Goal: Check status: Check status

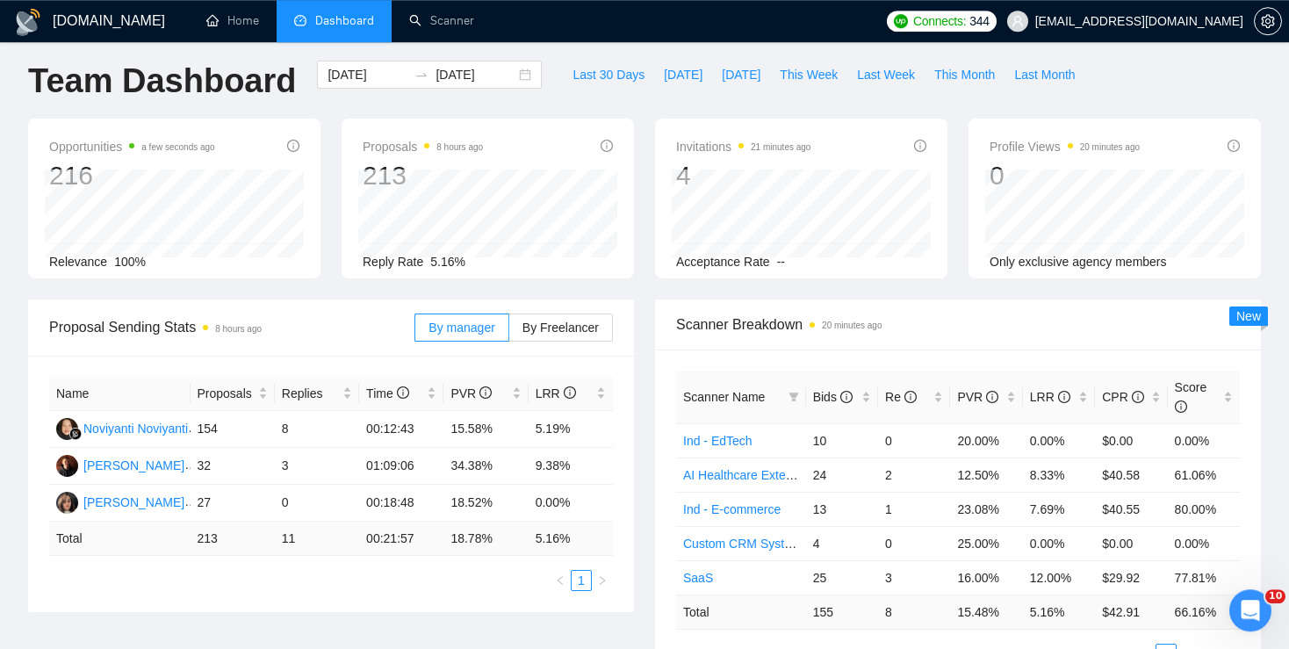
scroll to position [1, 0]
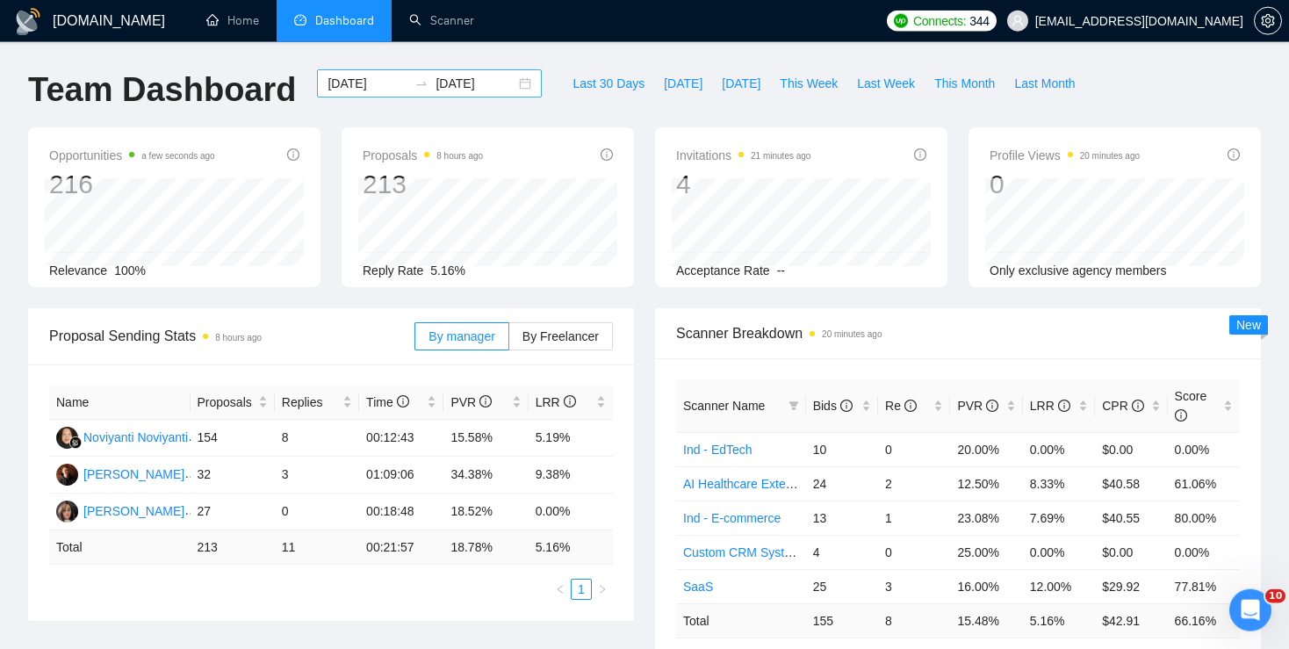
click at [510, 81] on div "[DATE] [DATE]" at bounding box center [429, 83] width 225 height 28
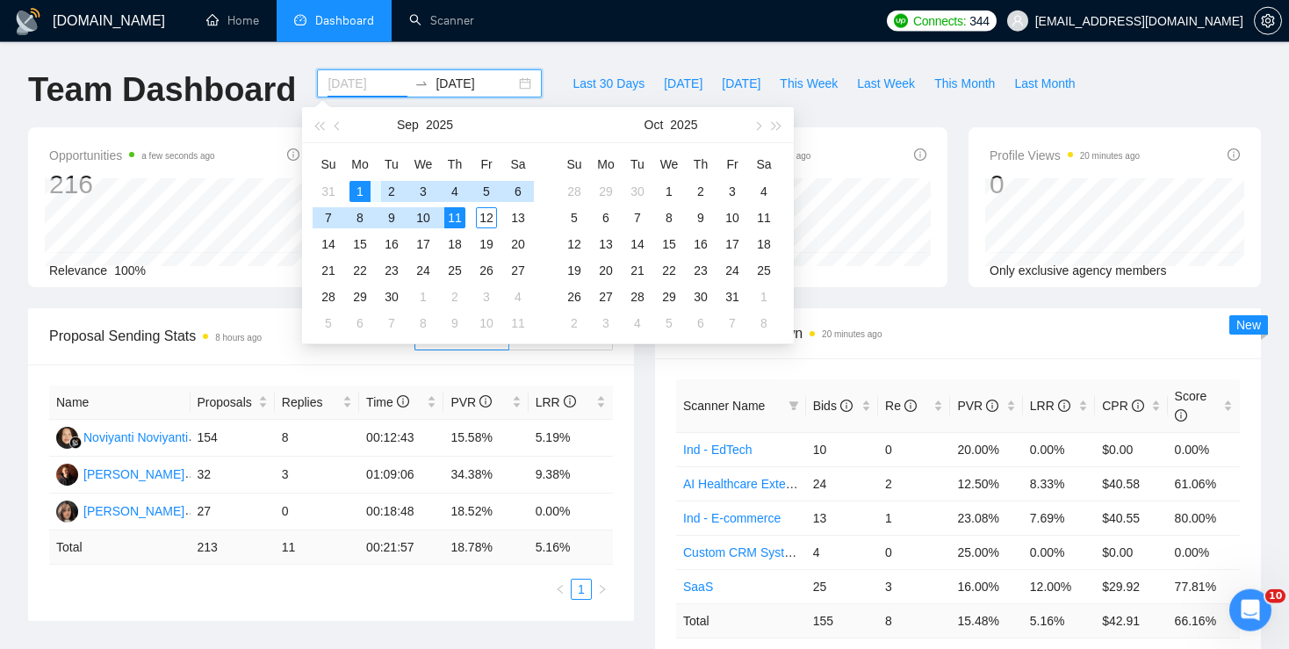
type input "[DATE]"
click at [362, 186] on div "1" at bounding box center [359, 191] width 21 height 21
type input "[DATE]"
click at [514, 212] on div "13" at bounding box center [517, 217] width 21 height 21
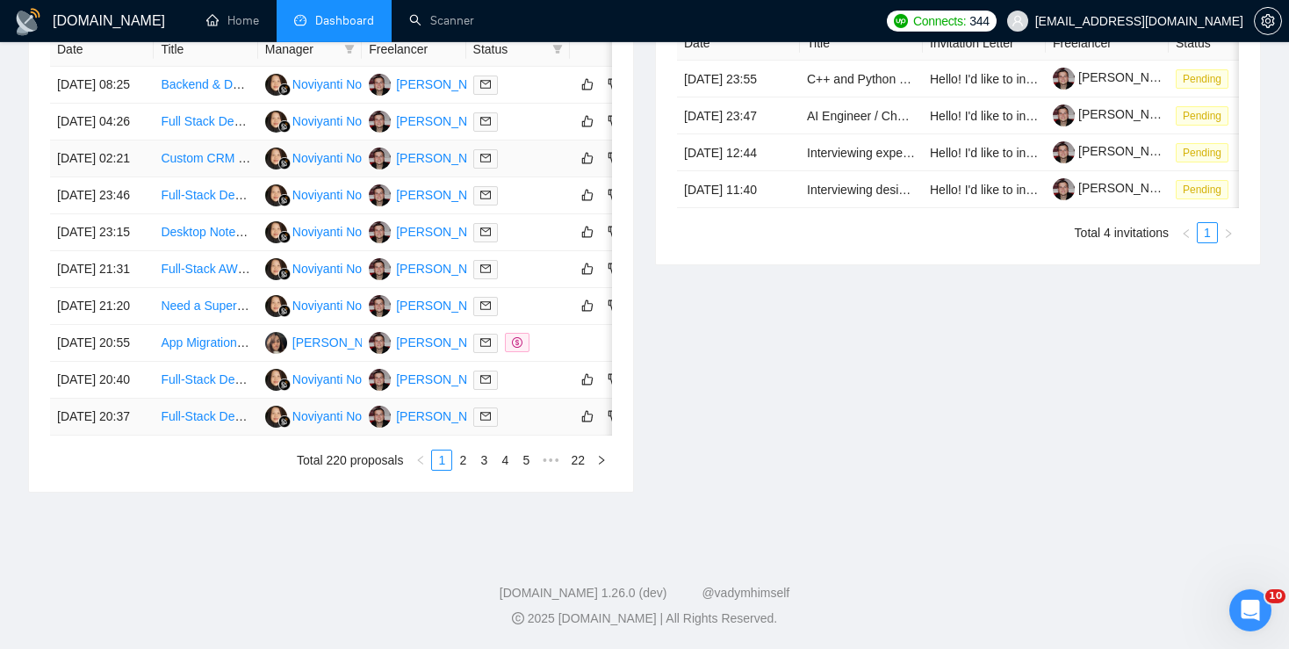
scroll to position [832, 0]
click at [460, 470] on link "2" at bounding box center [462, 459] width 19 height 19
click at [486, 470] on link "3" at bounding box center [483, 459] width 19 height 19
click at [469, 470] on link "2" at bounding box center [462, 459] width 19 height 19
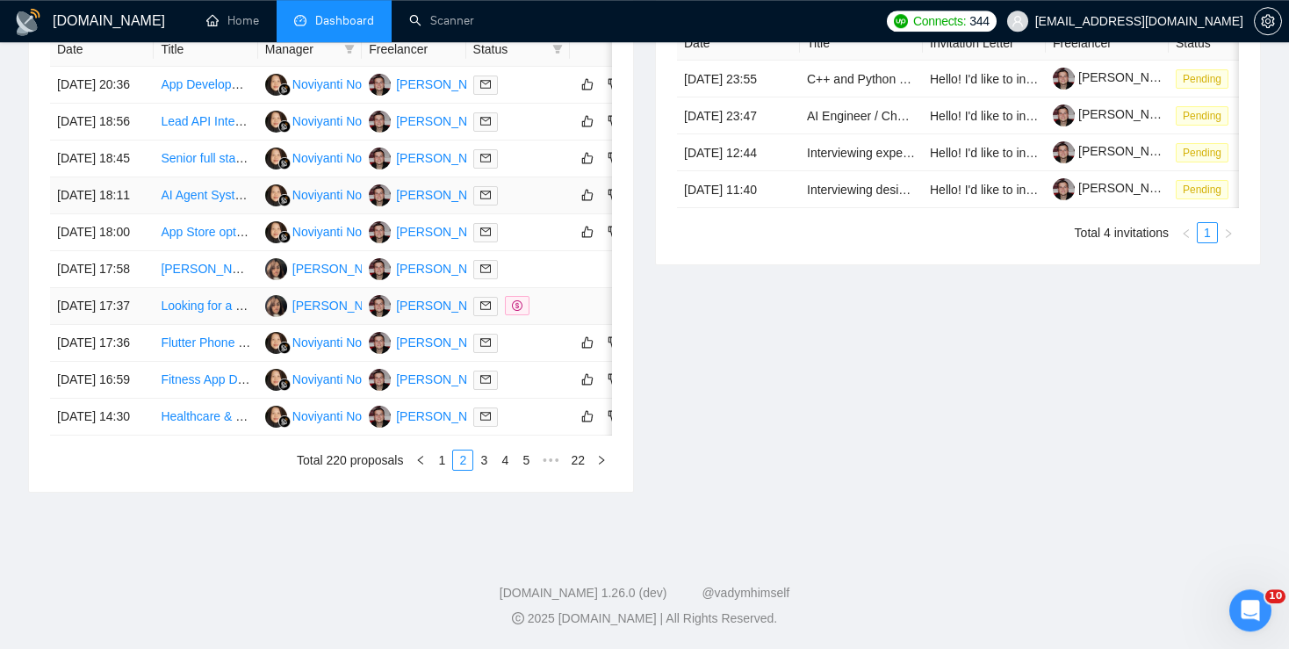
scroll to position [854, 0]
click at [445, 471] on div "Date Title Manager Freelancer Status [DATE] 20:36 App Development for 75 Hard a…" at bounding box center [331, 251] width 562 height 438
click at [445, 470] on link "1" at bounding box center [441, 459] width 19 height 19
click at [462, 470] on link "2" at bounding box center [462, 459] width 19 height 19
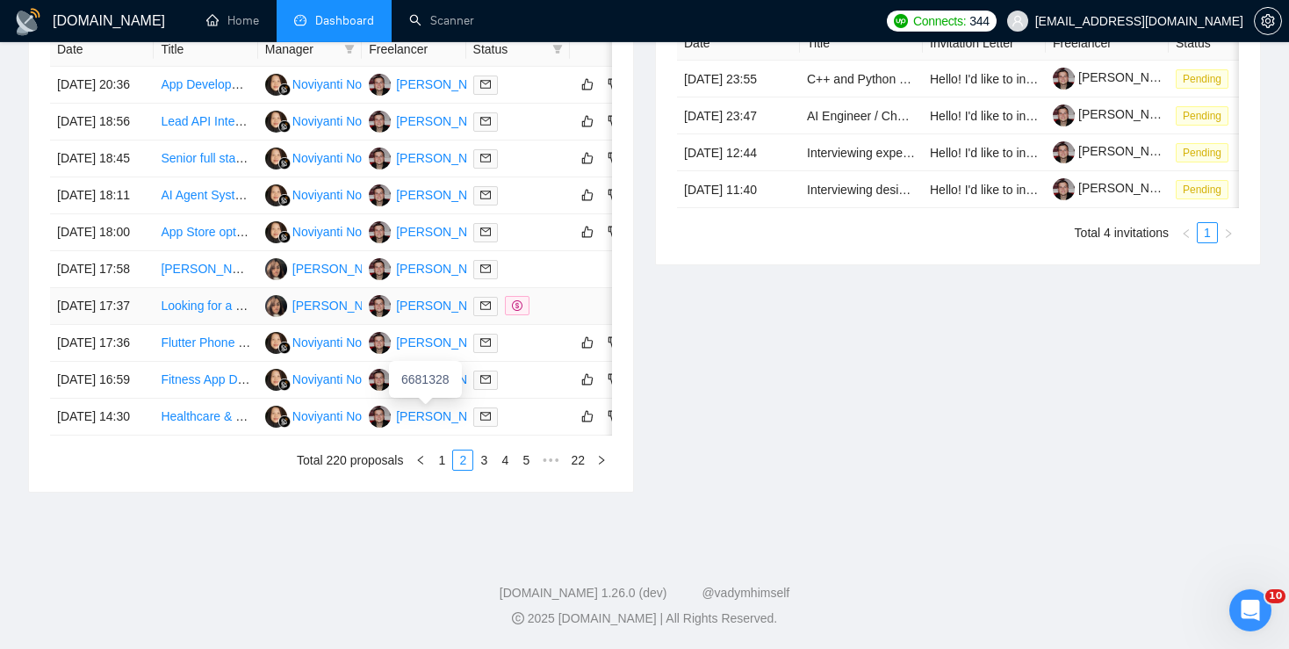
scroll to position [802, 0]
click at [441, 470] on link "1" at bounding box center [441, 459] width 19 height 19
